Goal: Task Accomplishment & Management: Use online tool/utility

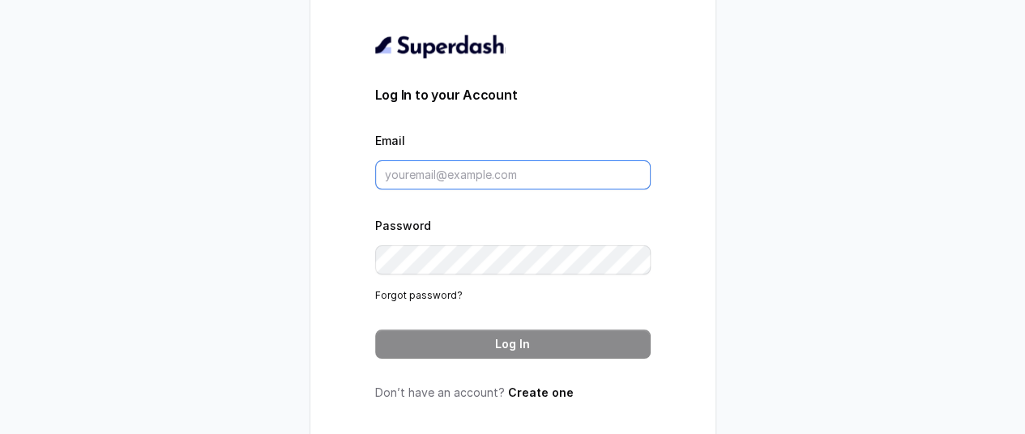
click at [520, 184] on input "Email" at bounding box center [512, 174] width 275 height 29
paste input "pallavi.pr@lifecell.in"
type input "pallavi.pr@lifecell.in"
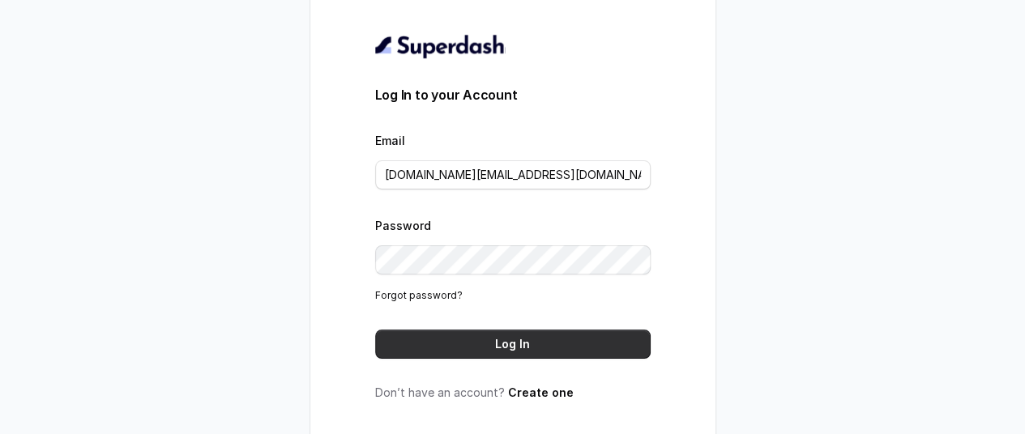
click at [529, 353] on button "Log In" at bounding box center [512, 344] width 275 height 29
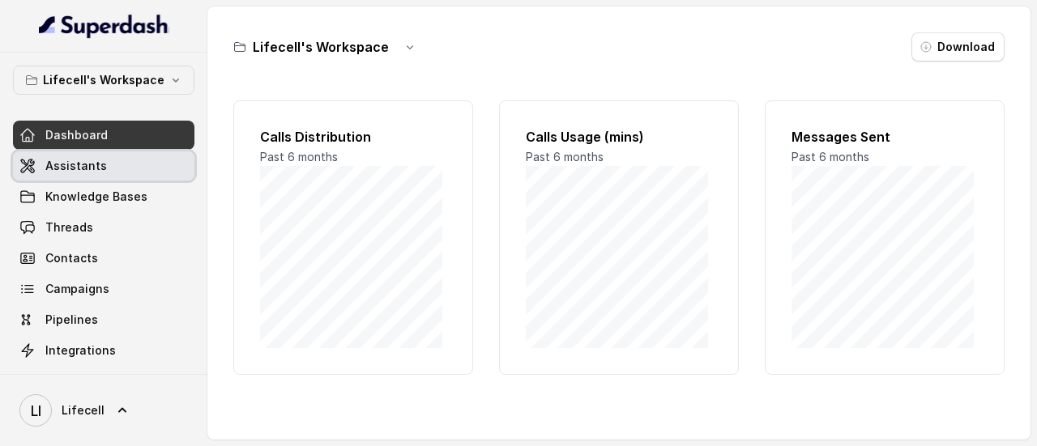
click at [70, 164] on span "Assistants" at bounding box center [76, 166] width 62 height 16
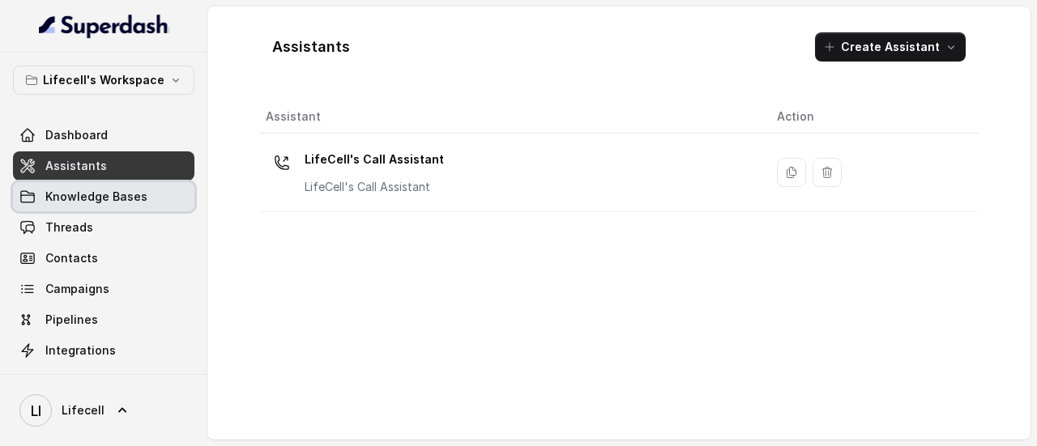
click at [68, 205] on link "Knowledge Bases" at bounding box center [103, 196] width 181 height 29
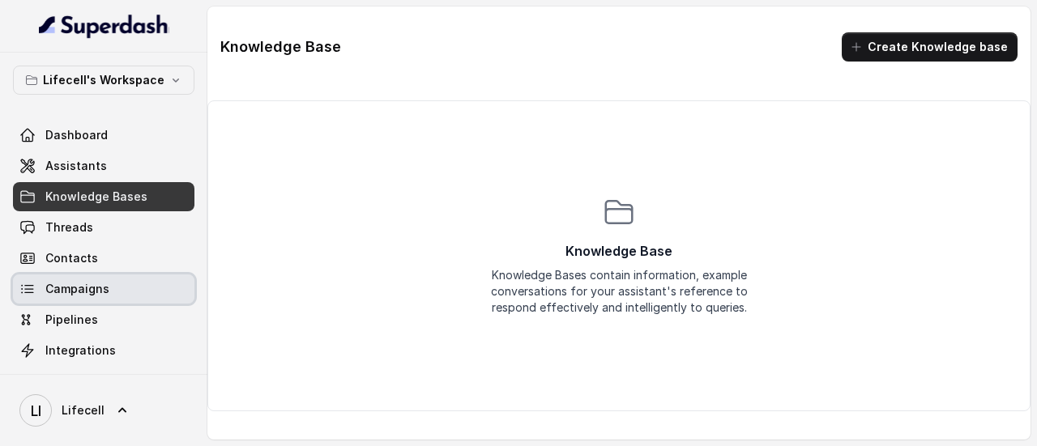
click at [68, 288] on span "Campaigns" at bounding box center [77, 289] width 64 height 16
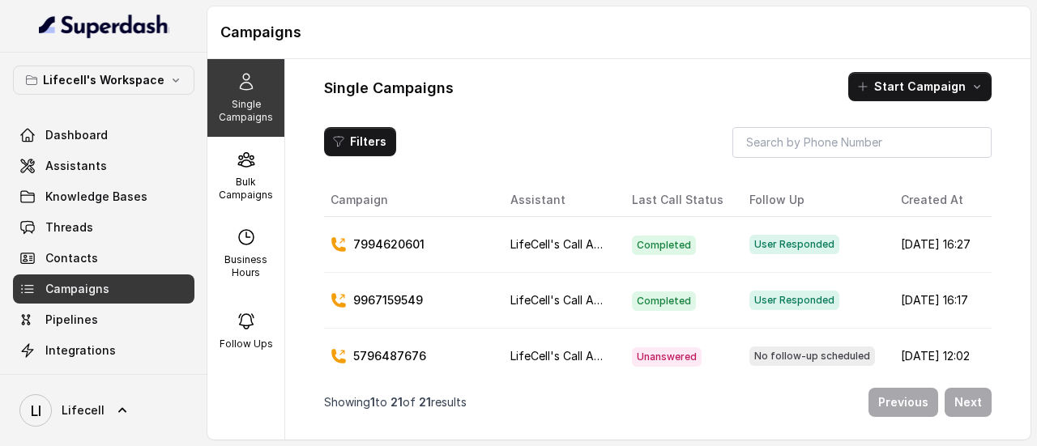
click at [408, 242] on p "7994620601" at bounding box center [388, 245] width 71 height 16
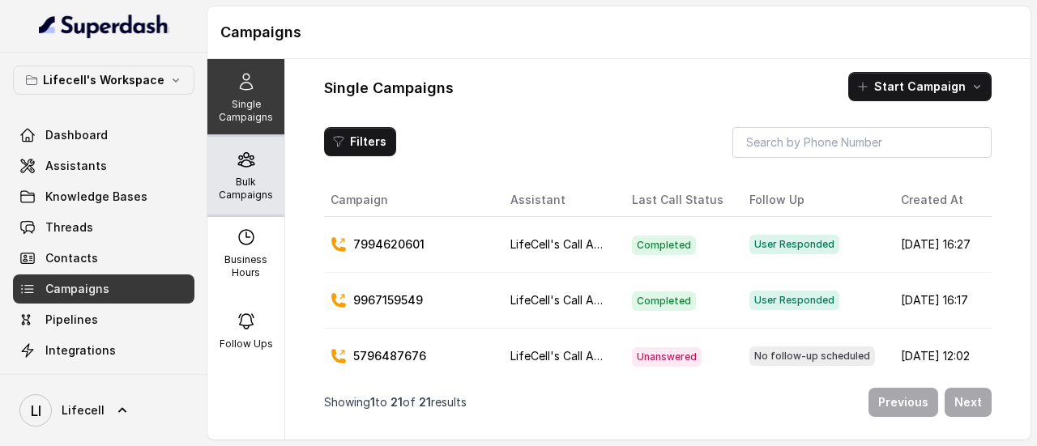
click at [237, 156] on icon at bounding box center [246, 159] width 19 height 19
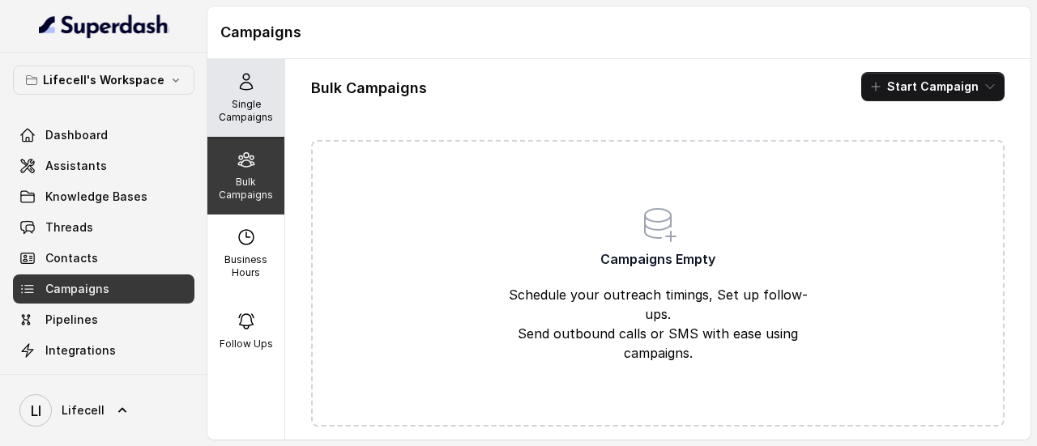
click at [243, 119] on p "Single Campaigns" at bounding box center [246, 111] width 64 height 26
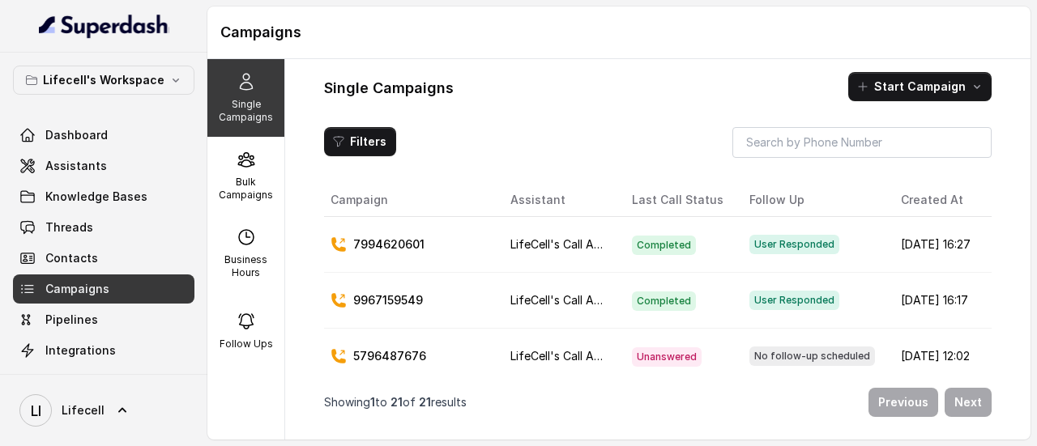
click at [770, 239] on span "User Responded" at bounding box center [794, 244] width 90 height 19
click at [402, 241] on p "7994620601" at bounding box center [388, 245] width 71 height 16
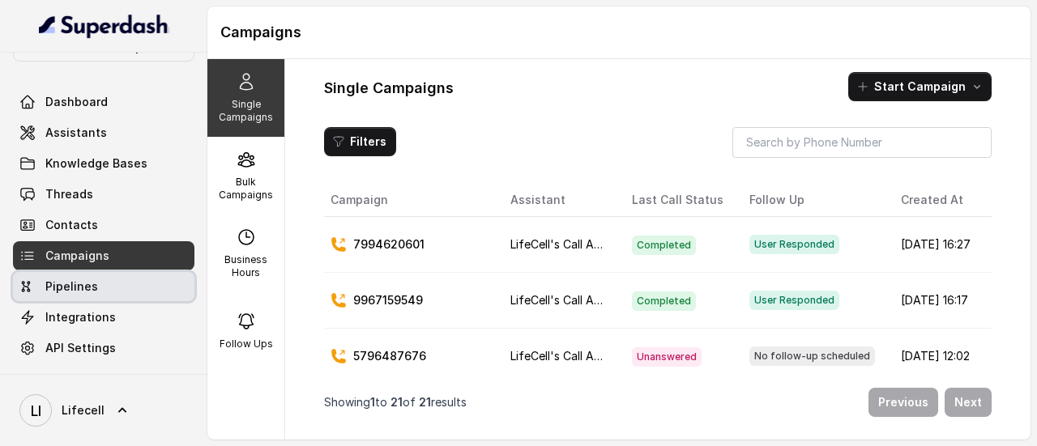
click at [94, 285] on span "Pipelines" at bounding box center [71, 287] width 53 height 16
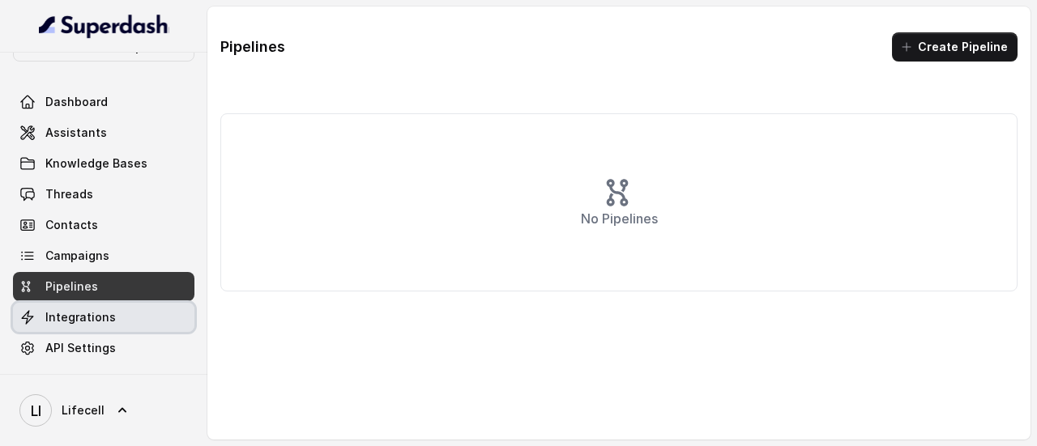
click at [99, 315] on span "Integrations" at bounding box center [80, 317] width 70 height 16
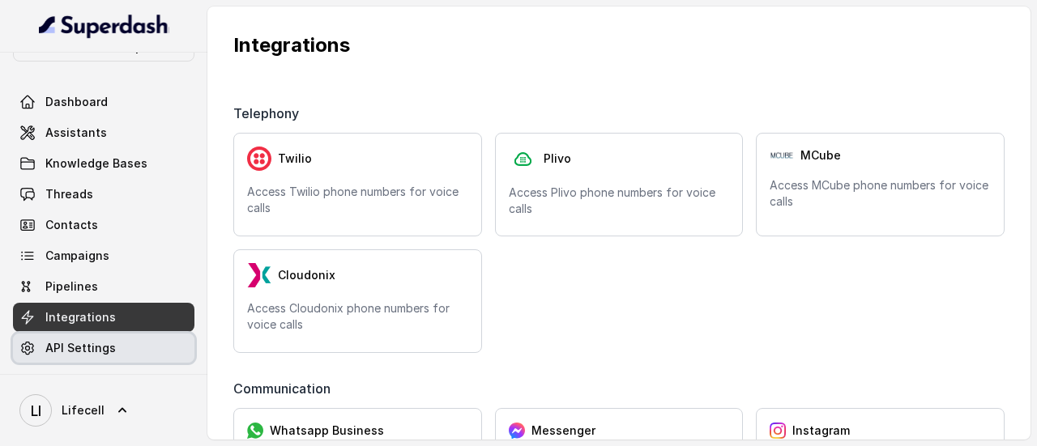
click at [104, 348] on span "API Settings" at bounding box center [80, 348] width 70 height 16
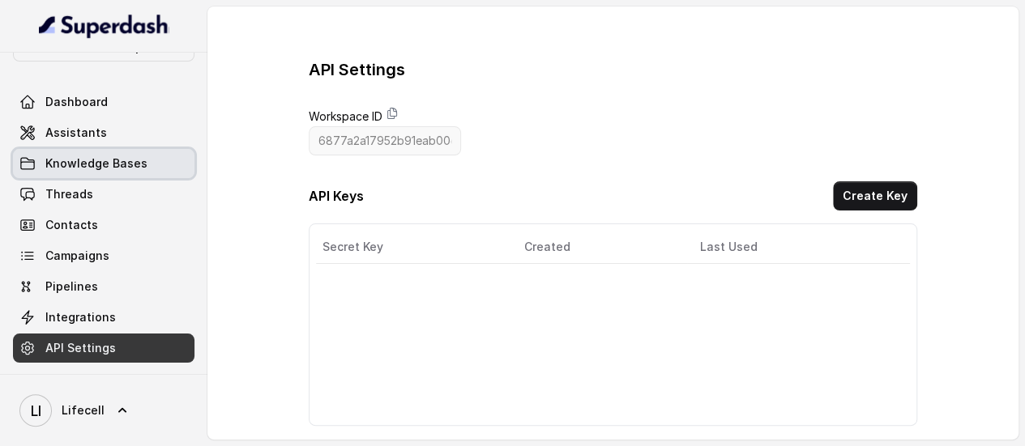
click at [84, 160] on span "Knowledge Bases" at bounding box center [96, 164] width 102 height 16
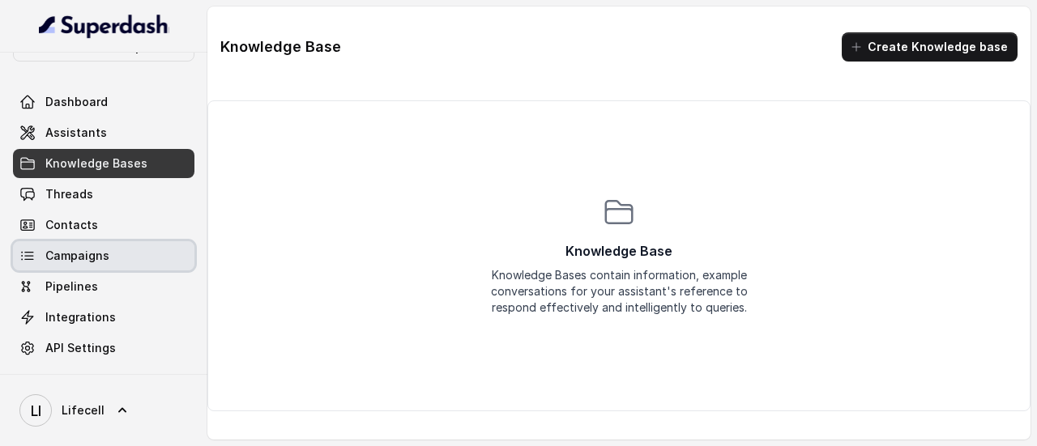
click at [84, 256] on span "Campaigns" at bounding box center [77, 256] width 64 height 16
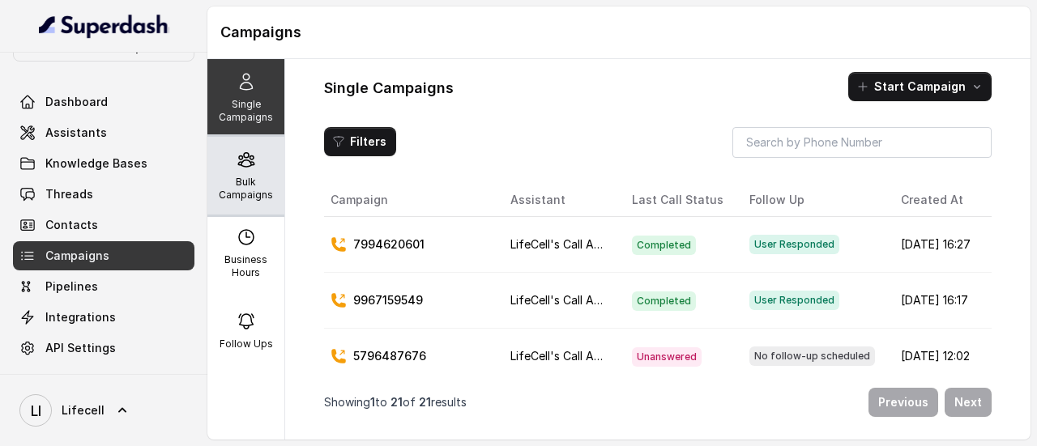
click at [237, 180] on p "Bulk Campaigns" at bounding box center [246, 189] width 64 height 26
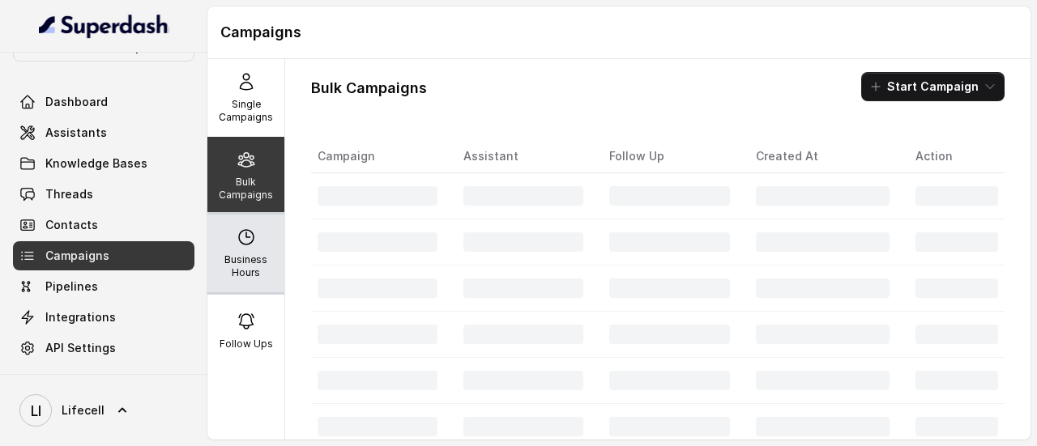
click at [238, 234] on icon at bounding box center [246, 237] width 19 height 19
select select "[GEOGRAPHIC_DATA]/[GEOGRAPHIC_DATA]"
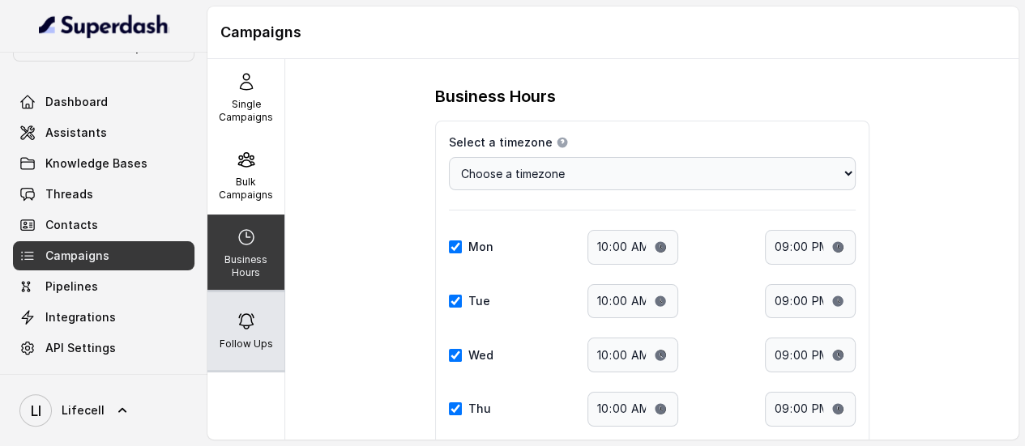
click at [245, 318] on icon at bounding box center [246, 321] width 19 height 19
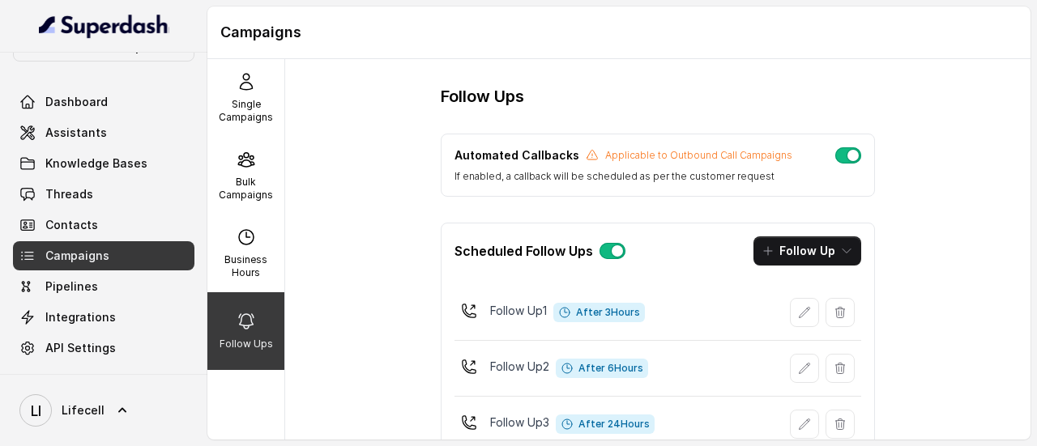
scroll to position [53, 0]
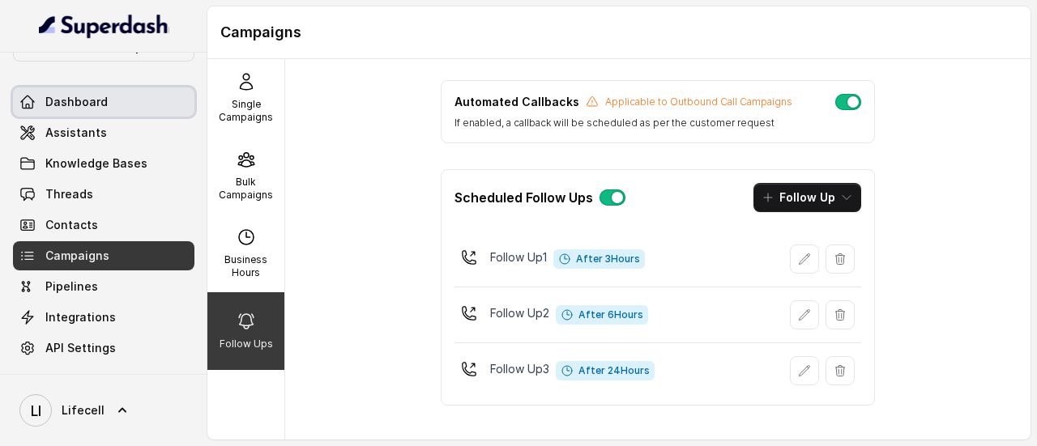
click at [82, 103] on span "Dashboard" at bounding box center [76, 102] width 62 height 16
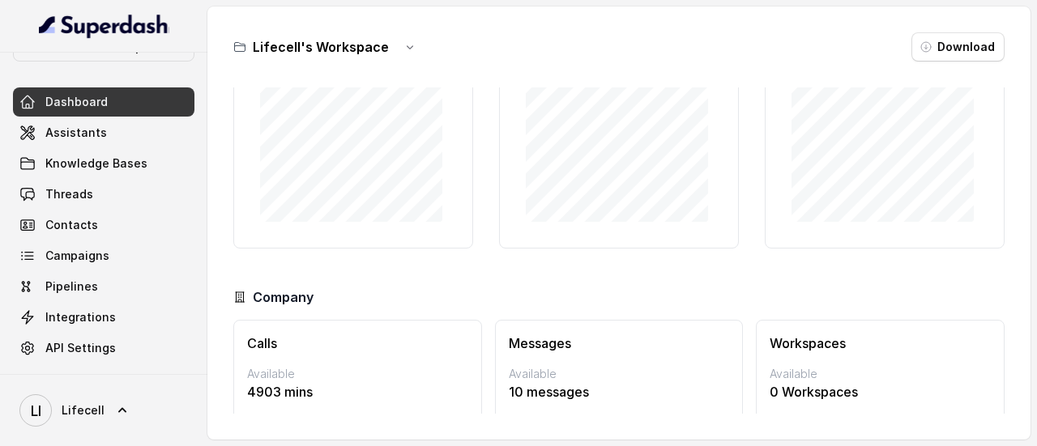
scroll to position [186, 0]
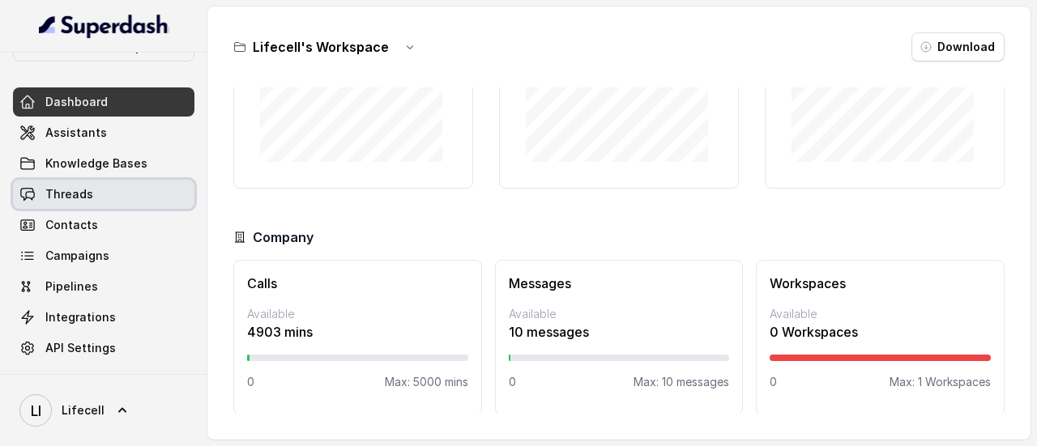
click at [85, 190] on span "Threads" at bounding box center [69, 194] width 48 height 16
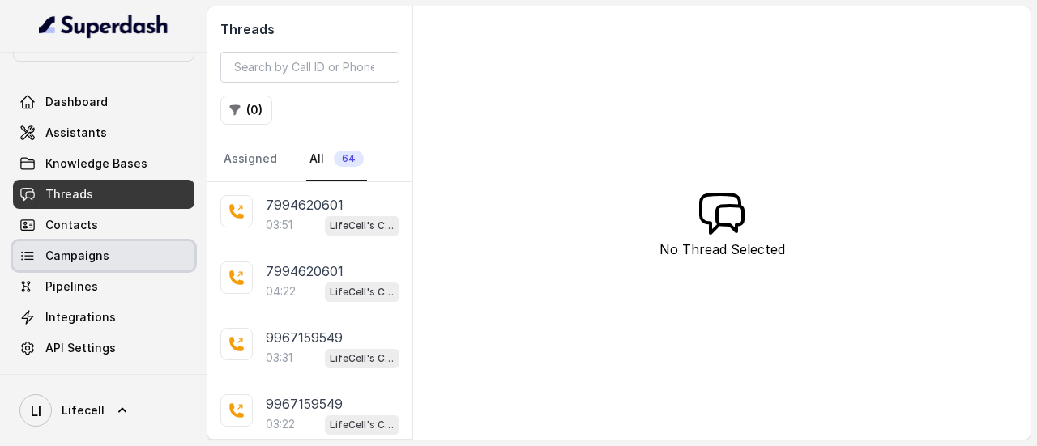
click at [79, 242] on link "Campaigns" at bounding box center [103, 255] width 181 height 29
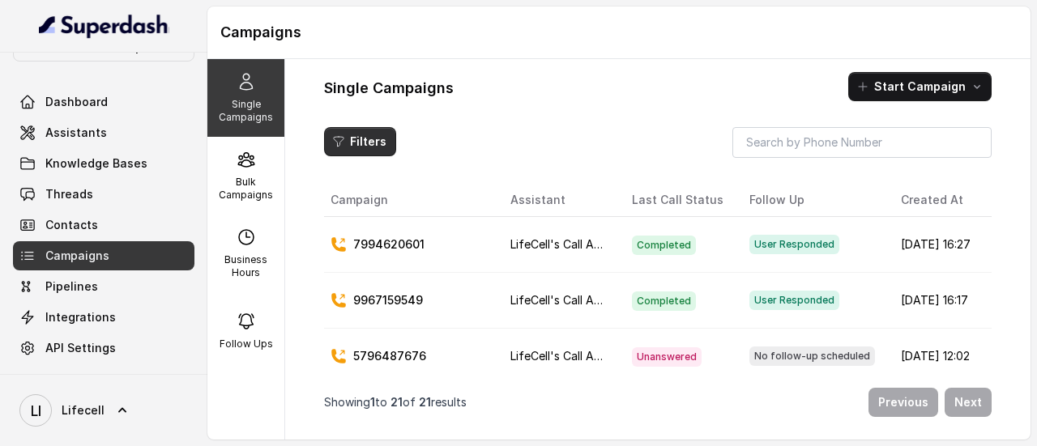
click at [366, 146] on button "Filters" at bounding box center [360, 141] width 72 height 29
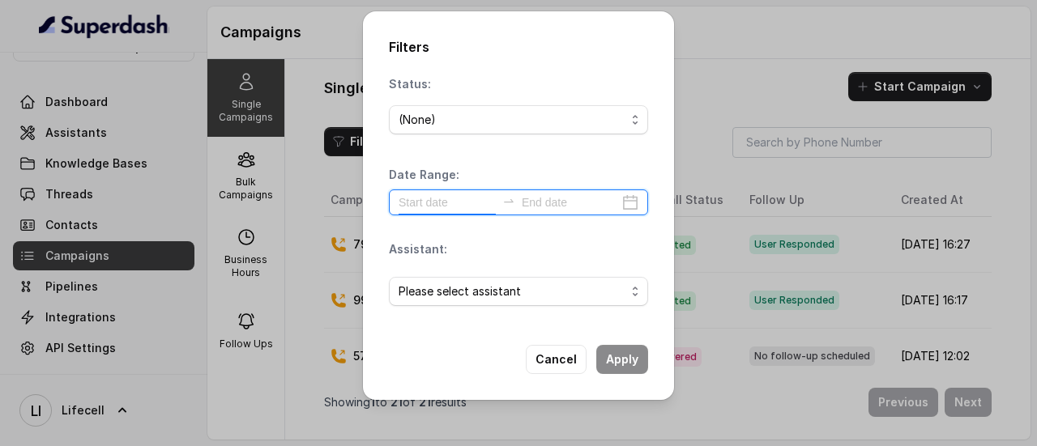
click at [465, 207] on input at bounding box center [447, 203] width 97 height 18
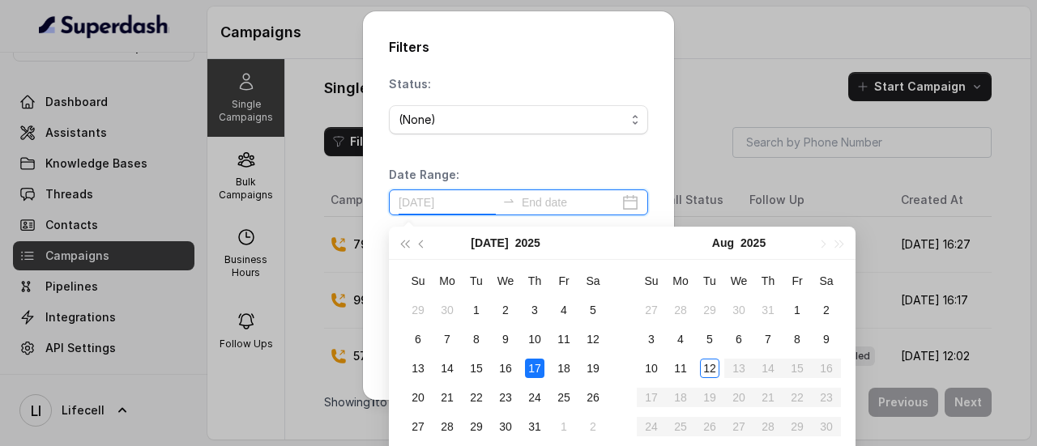
type input "[DATE]"
click at [568, 341] on div "11" at bounding box center [563, 339] width 19 height 19
type input "[DATE]"
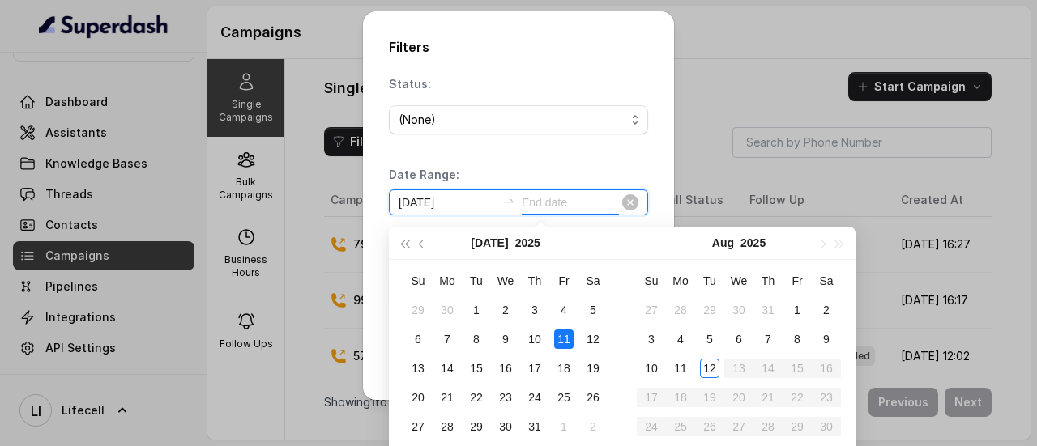
click at [476, 194] on input "[DATE]" at bounding box center [447, 203] width 97 height 18
type input "2"
type input "[DATE]"
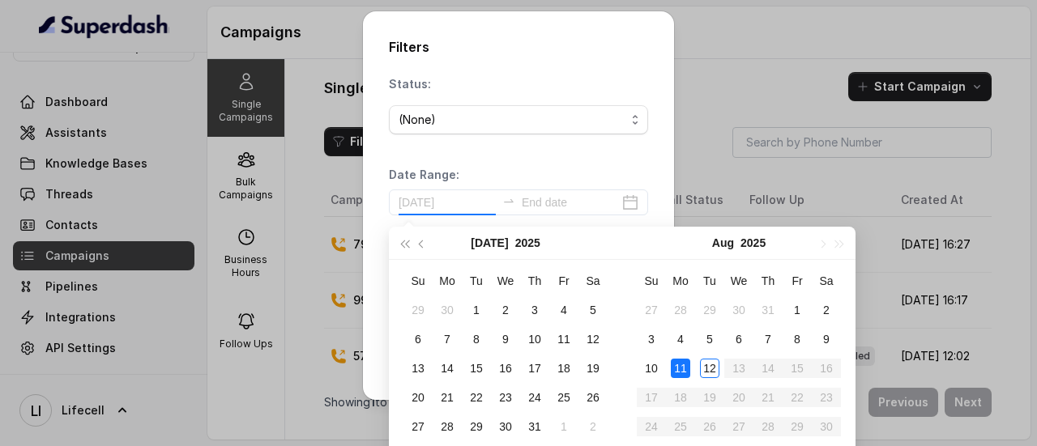
click at [671, 365] on div "11" at bounding box center [680, 368] width 19 height 19
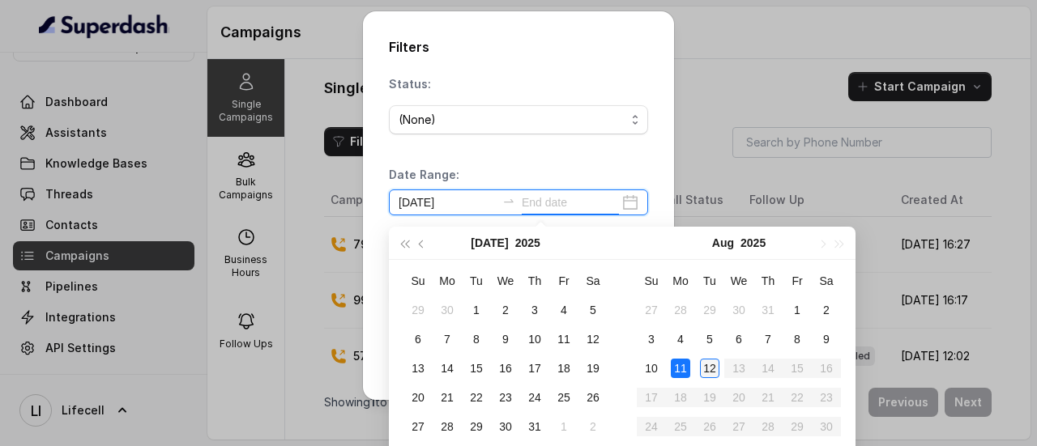
type input "[DATE]"
click at [706, 372] on div "12" at bounding box center [709, 368] width 19 height 19
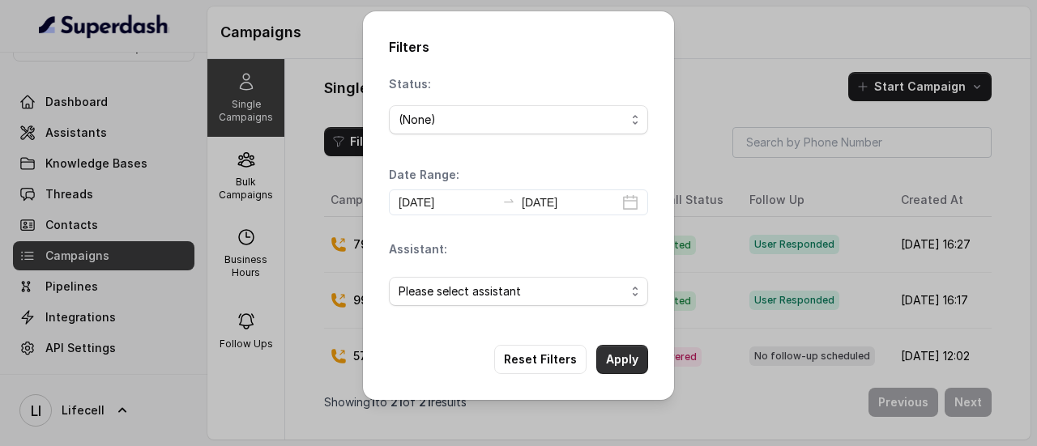
click at [616, 354] on button "Apply" at bounding box center [622, 359] width 52 height 29
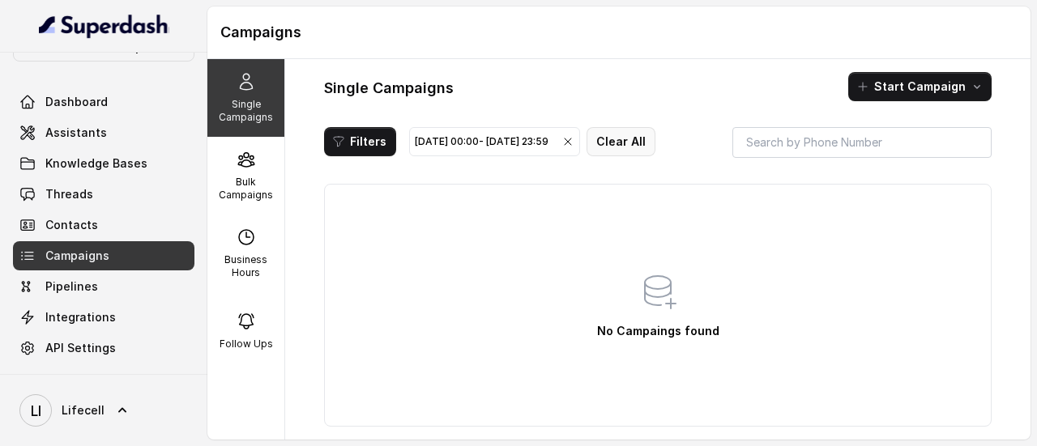
click at [655, 148] on button "Clear All" at bounding box center [620, 141] width 69 height 29
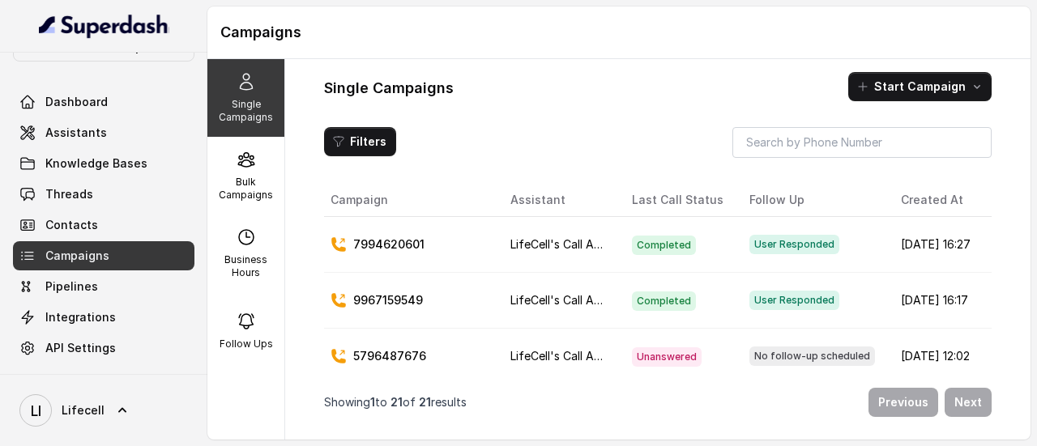
click at [986, 207] on div "Single Campaigns Start Campaign Filters Campaign Assistant Last Call Status Fol…" at bounding box center [657, 249] width 745 height 381
click at [83, 281] on span "Pipelines" at bounding box center [71, 287] width 53 height 16
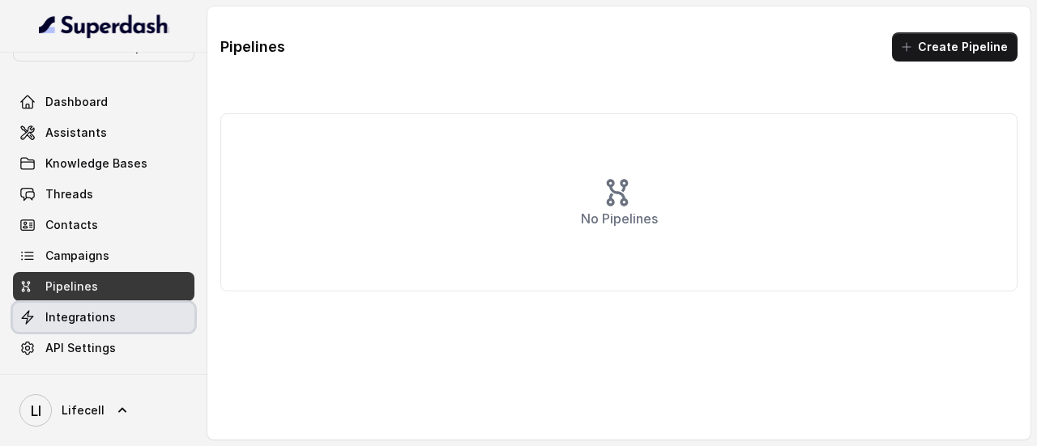
click at [84, 323] on span "Integrations" at bounding box center [80, 317] width 70 height 16
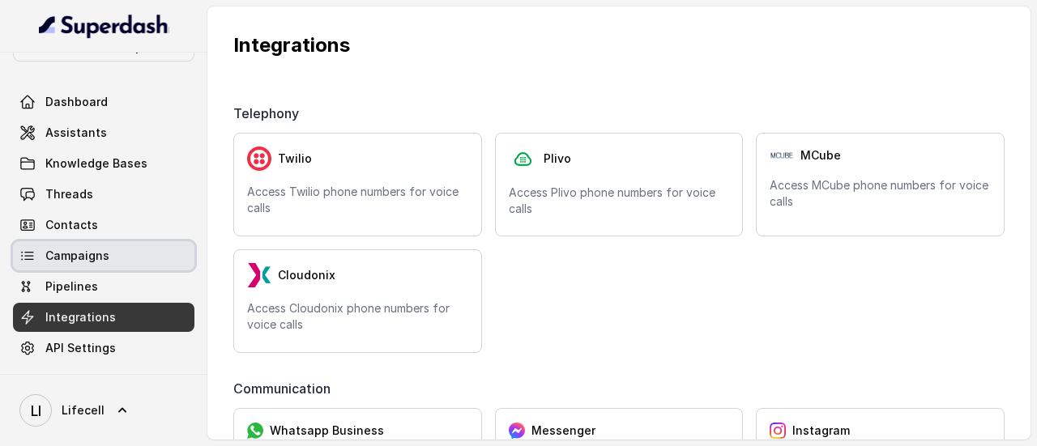
click at [90, 254] on span "Campaigns" at bounding box center [77, 256] width 64 height 16
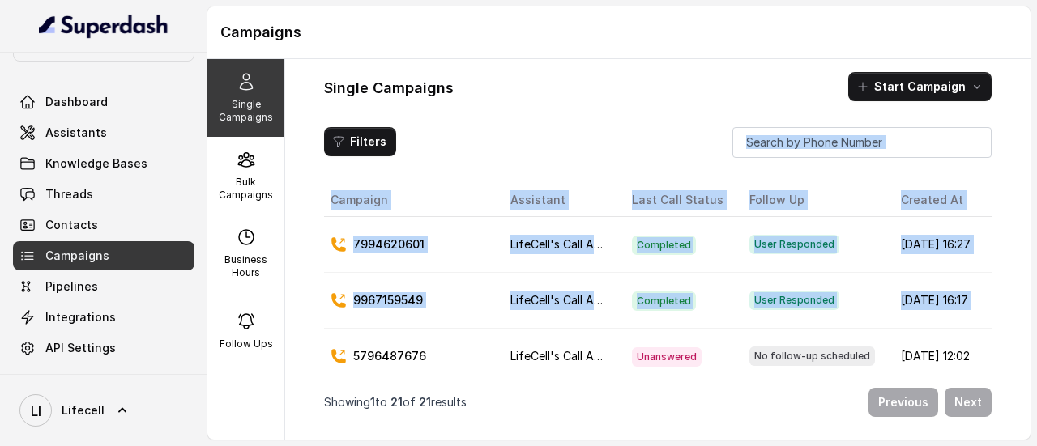
drag, startPoint x: 1034, startPoint y: 168, endPoint x: 1036, endPoint y: 281, distance: 113.4
click at [1036, 281] on main "Campaigns Single Campaigns Bulk Campaigns Business Hours Follow Ups Single Camp…" at bounding box center [518, 223] width 1037 height 446
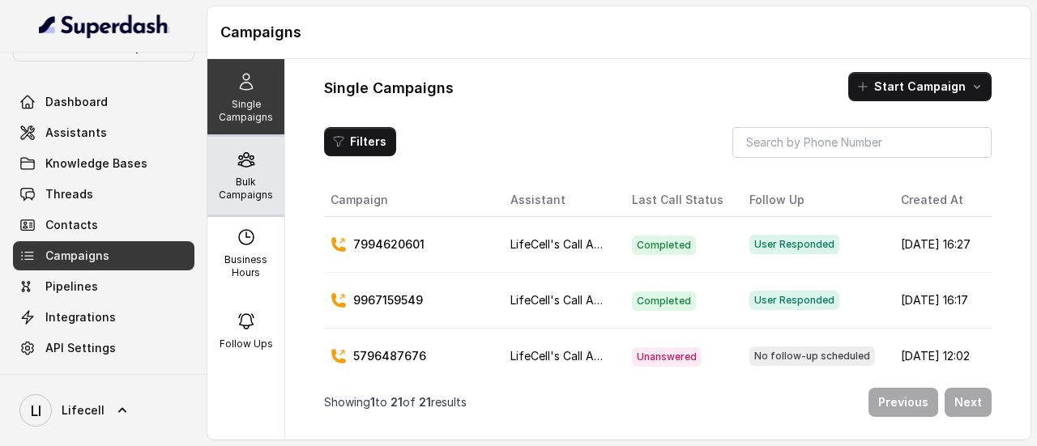
click at [250, 188] on p "Bulk Campaigns" at bounding box center [246, 189] width 64 height 26
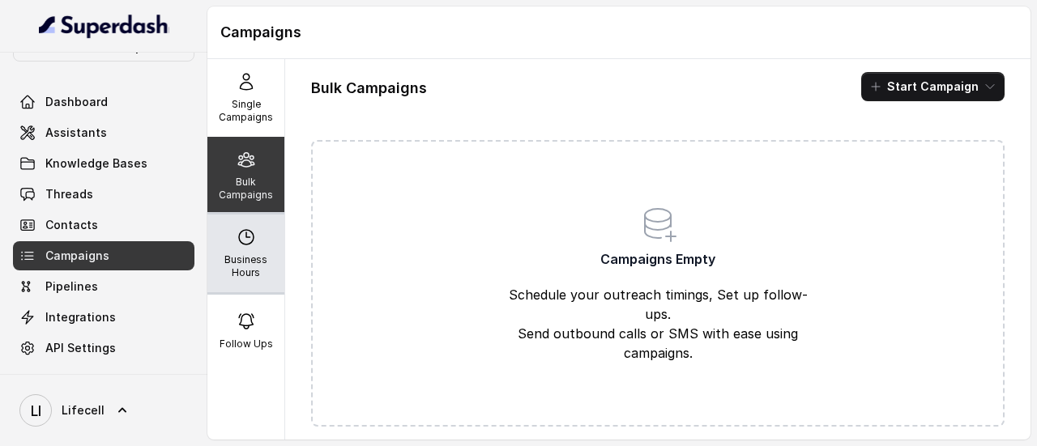
click at [242, 238] on icon at bounding box center [246, 237] width 19 height 19
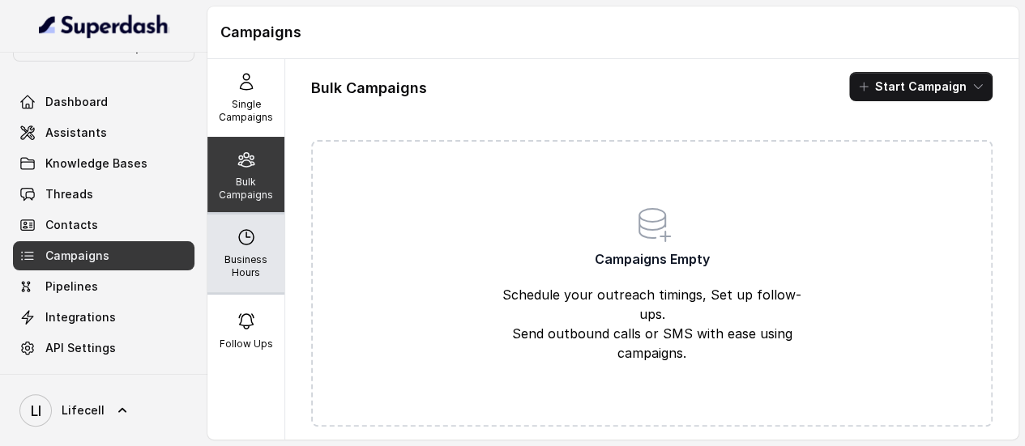
select select "[GEOGRAPHIC_DATA]/[GEOGRAPHIC_DATA]"
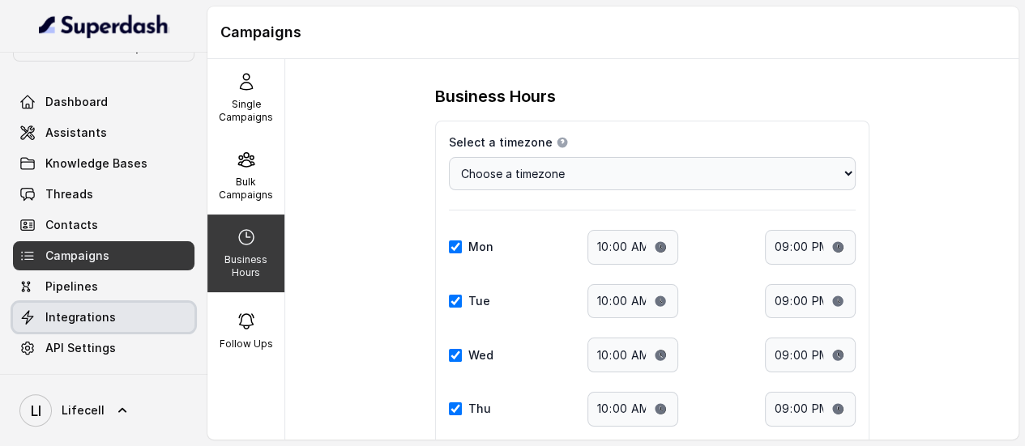
click at [117, 316] on link "Integrations" at bounding box center [103, 317] width 181 height 29
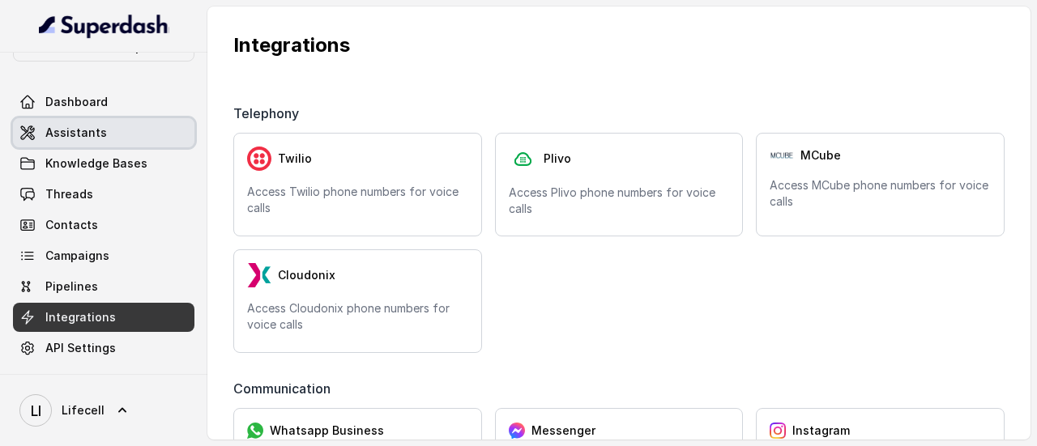
click at [94, 136] on span "Assistants" at bounding box center [76, 133] width 62 height 16
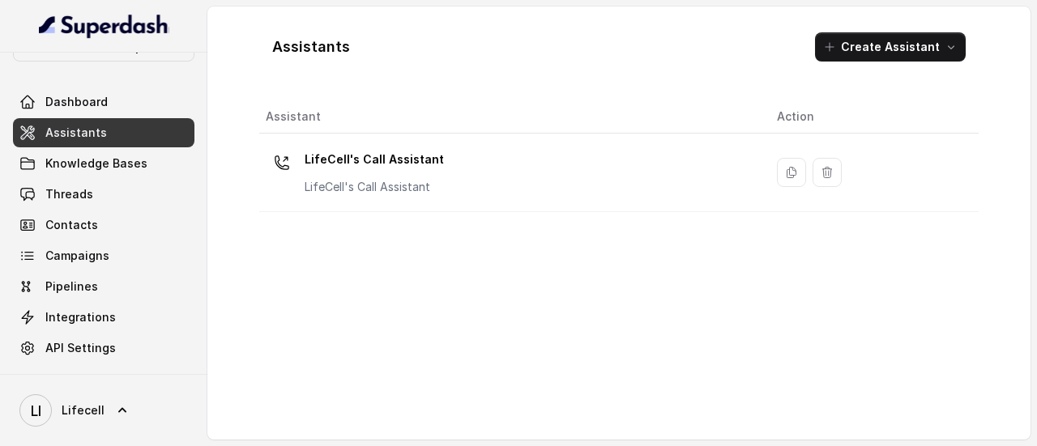
click at [81, 85] on div "Lifecell's Workspace Dashboard Assistants Knowledge Bases Threads Contacts Camp…" at bounding box center [103, 197] width 181 height 330
click at [81, 102] on span "Dashboard" at bounding box center [76, 102] width 62 height 16
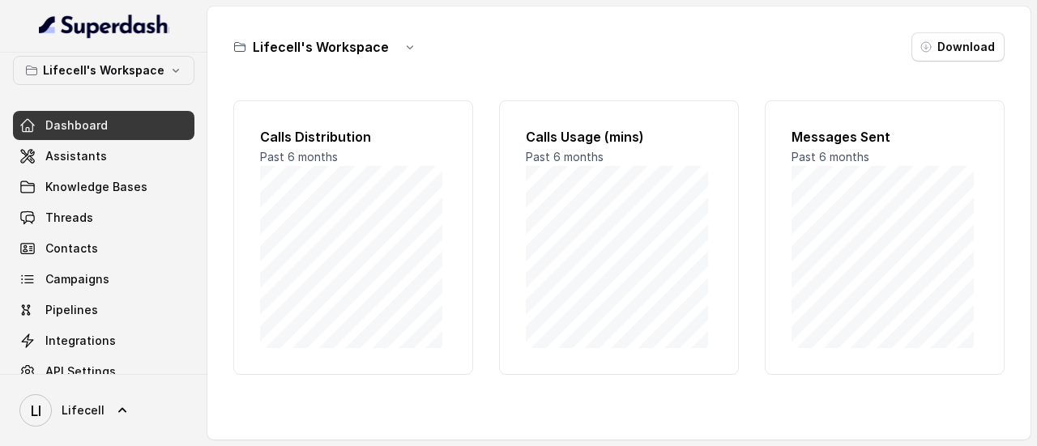
scroll to position [33, 0]
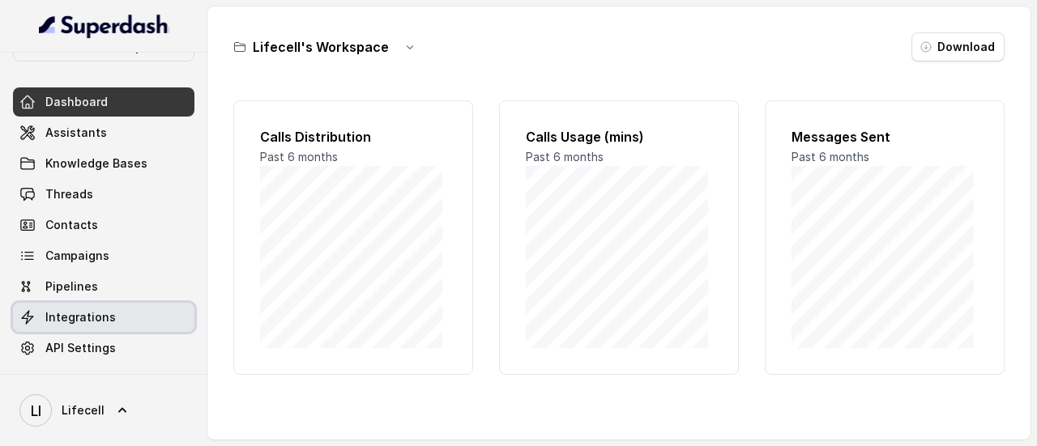
click at [91, 315] on span "Integrations" at bounding box center [80, 317] width 70 height 16
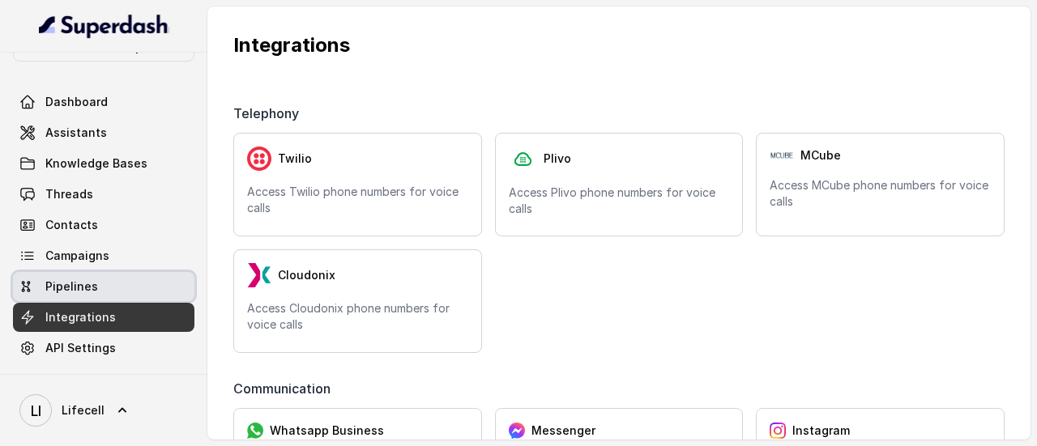
click at [92, 293] on span "Pipelines" at bounding box center [71, 287] width 53 height 16
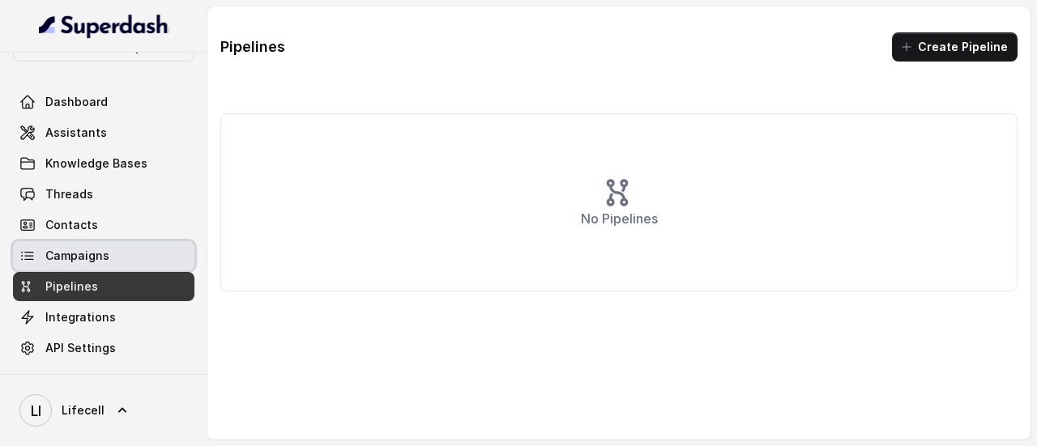
click at [94, 262] on span "Campaigns" at bounding box center [77, 256] width 64 height 16
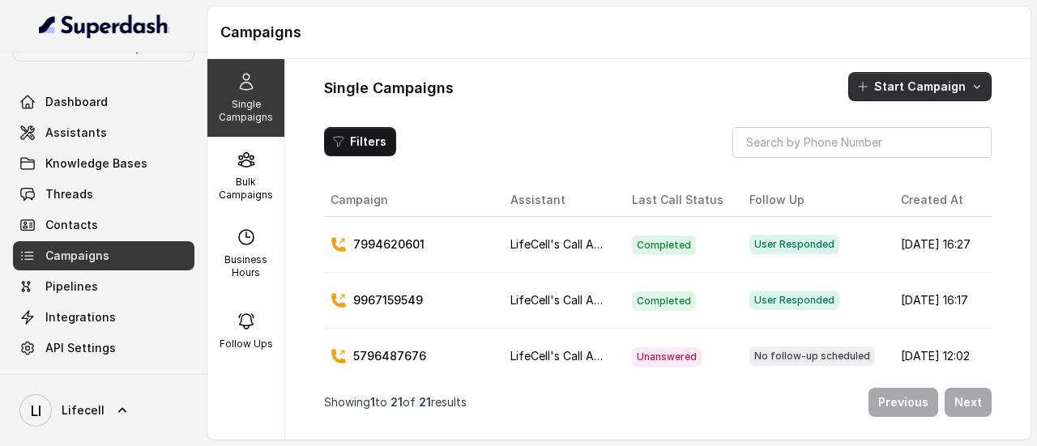
click at [895, 80] on button "Start Campaign" at bounding box center [919, 86] width 143 height 29
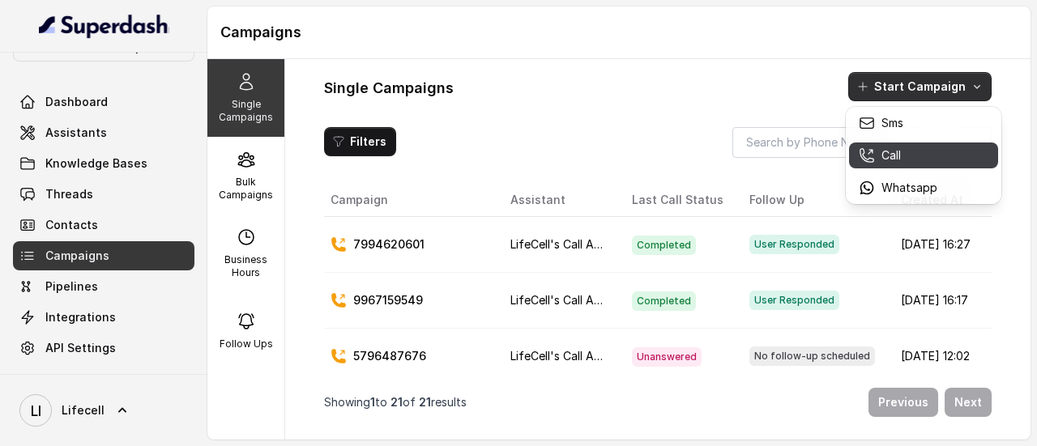
click at [894, 154] on p "Call" at bounding box center [890, 155] width 19 height 16
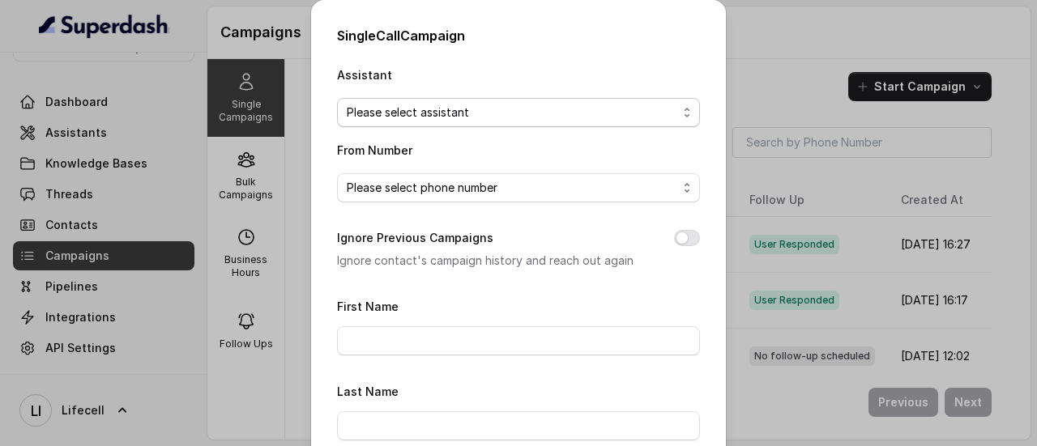
click at [488, 112] on div "Please select assistant" at bounding box center [512, 112] width 330 height 19
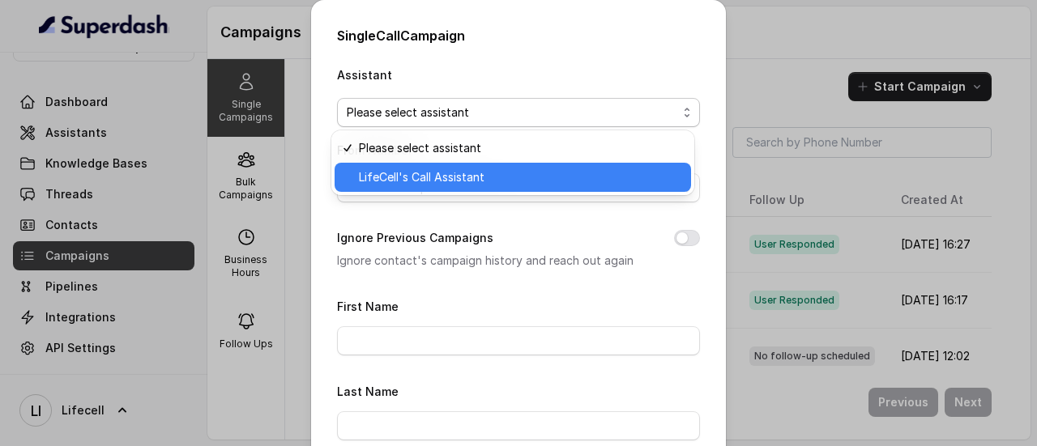
click at [480, 179] on span "LifeCell's Call Assistant" at bounding box center [422, 177] width 126 height 19
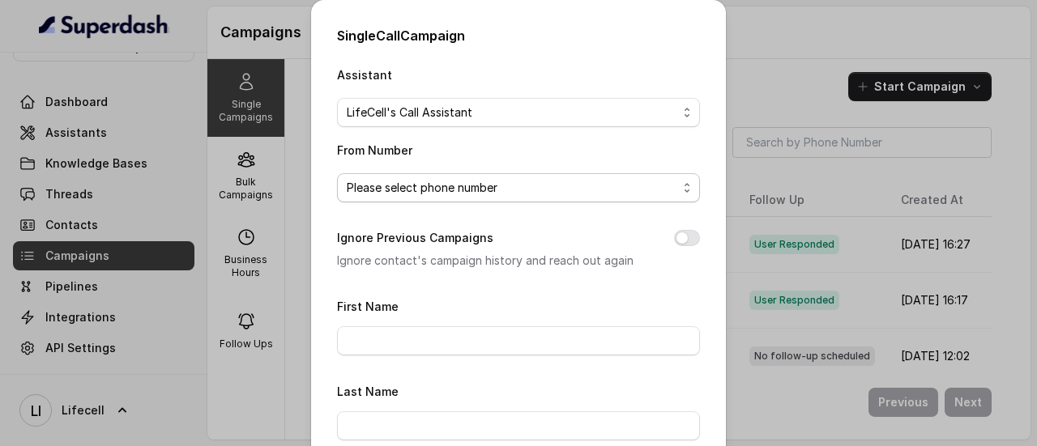
click at [503, 185] on div "Please select phone number" at bounding box center [512, 187] width 330 height 19
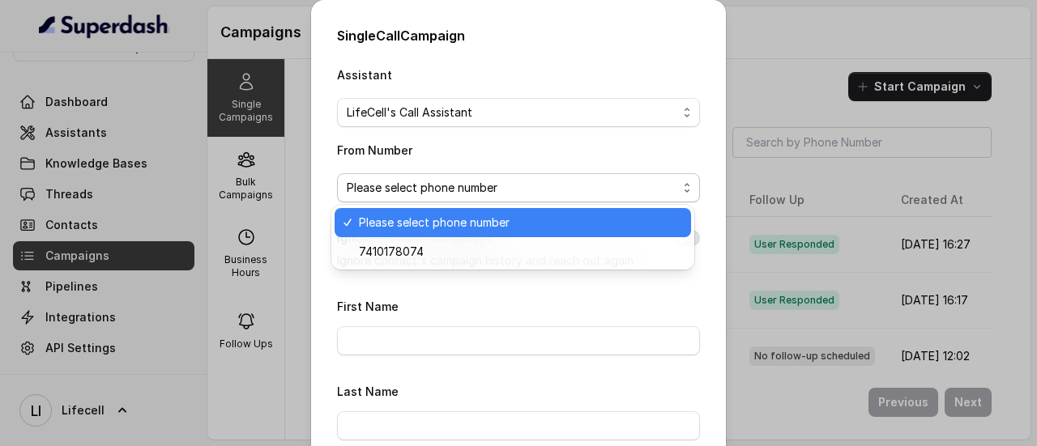
click at [731, 92] on div "Single Call Campaign Assistant LifeCell's Call Assistant From Number Please sel…" at bounding box center [518, 223] width 1037 height 446
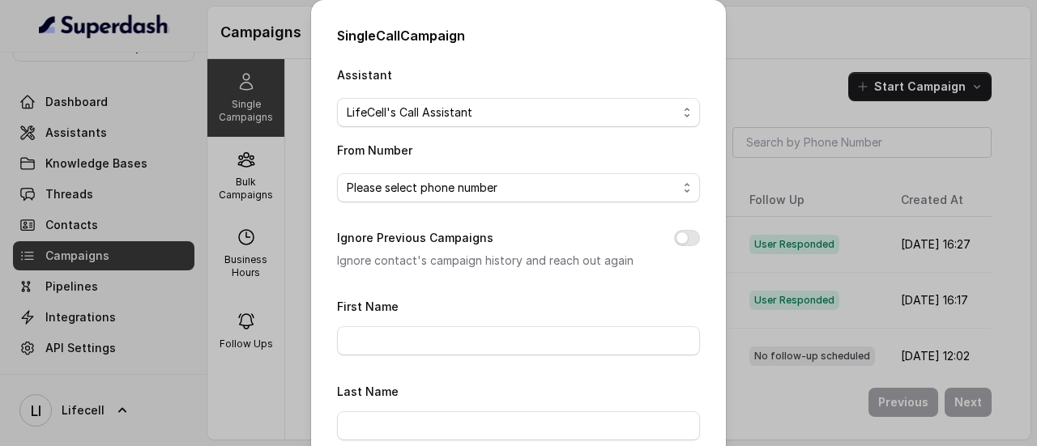
click at [764, 48] on div "Single Call Campaign Assistant LifeCell's Call Assistant From Number Please sel…" at bounding box center [518, 223] width 1037 height 446
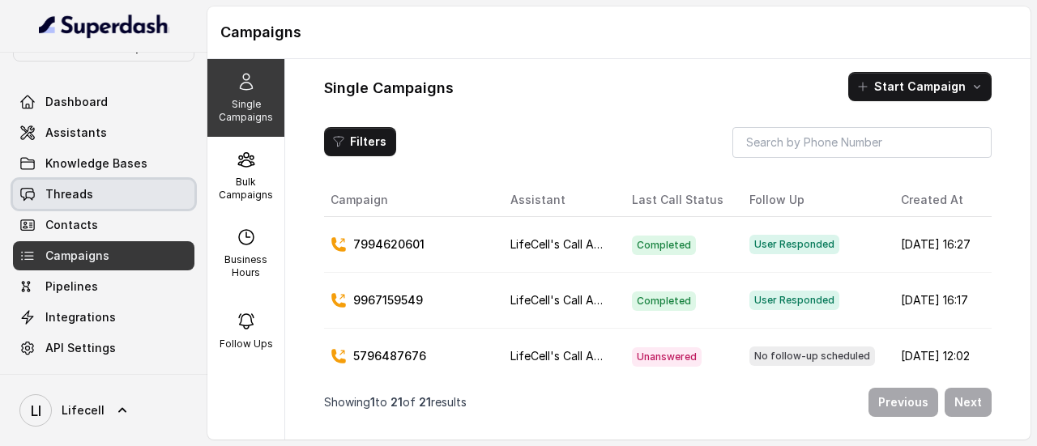
click at [82, 200] on span "Threads" at bounding box center [69, 194] width 48 height 16
